Goal: Task Accomplishment & Management: Manage account settings

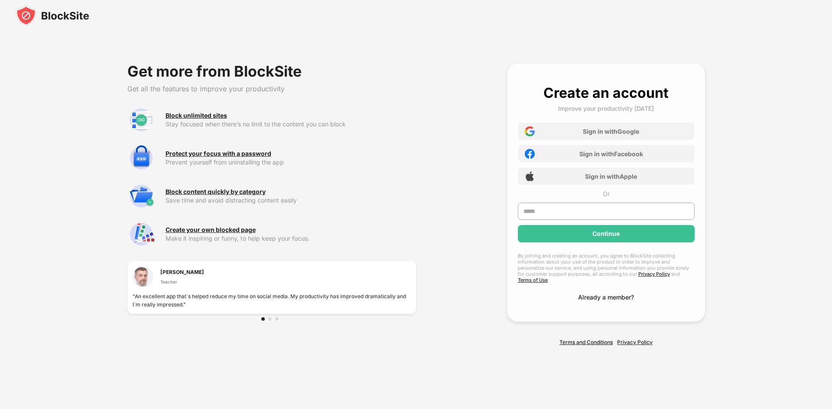
click at [587, 296] on div "Already a member?" at bounding box center [606, 297] width 56 height 7
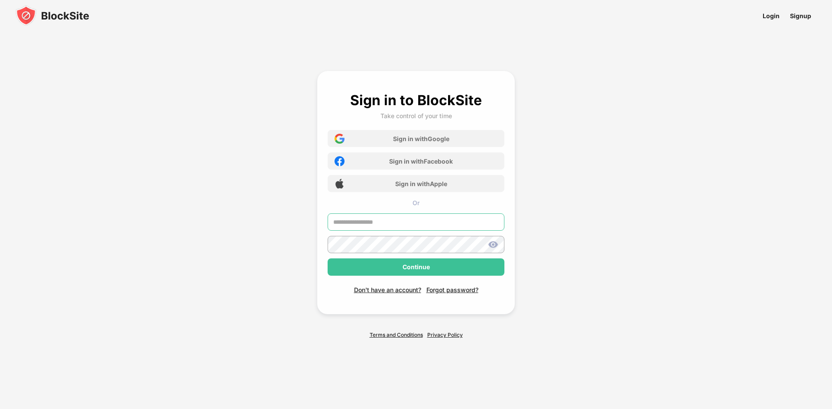
click at [375, 223] on input "text" at bounding box center [415, 222] width 177 height 17
type input "**********"
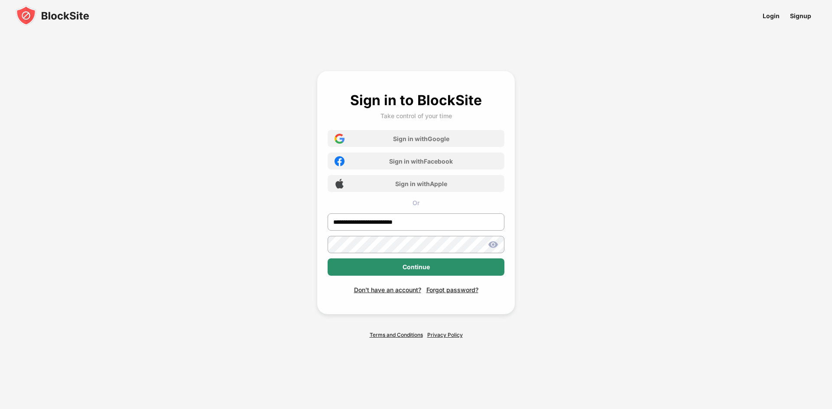
click at [389, 269] on div "Continue" at bounding box center [415, 267] width 177 height 17
